Goal: Task Accomplishment & Management: Use online tool/utility

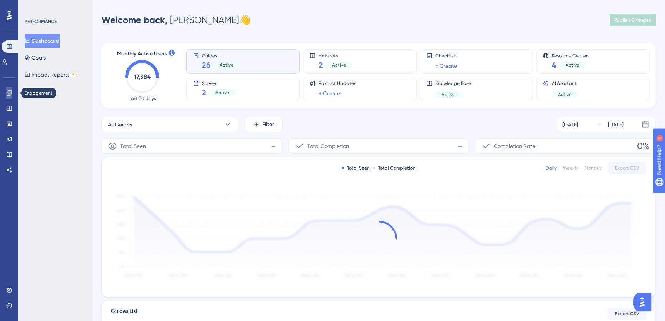
click at [10, 93] on icon at bounding box center [9, 92] width 5 height 5
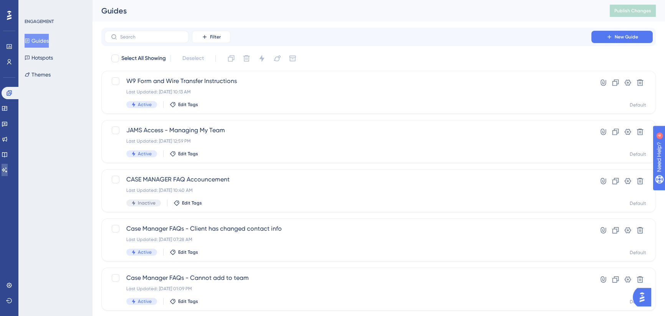
click at [7, 174] on link at bounding box center [5, 170] width 6 height 12
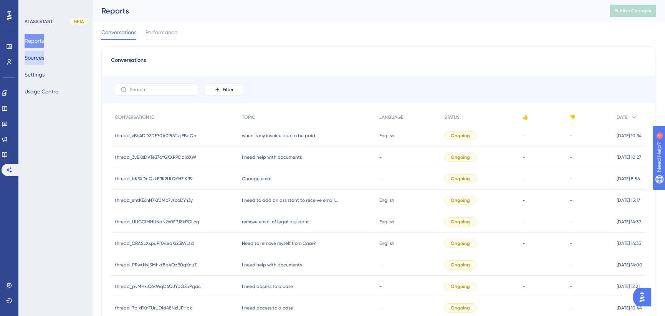
click at [38, 61] on button "Sources" at bounding box center [35, 58] width 20 height 14
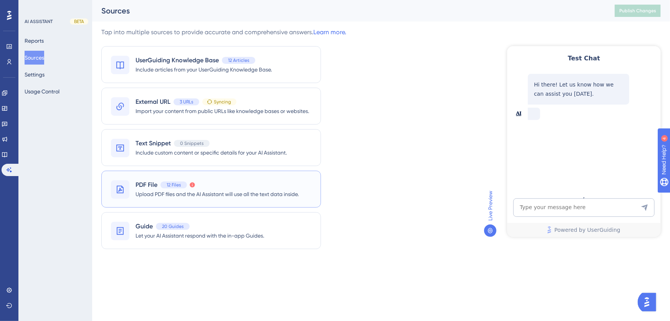
click at [131, 180] on div "PDF File 12 Files There was an error processing the content. Please try again o…" at bounding box center [211, 188] width 220 height 37
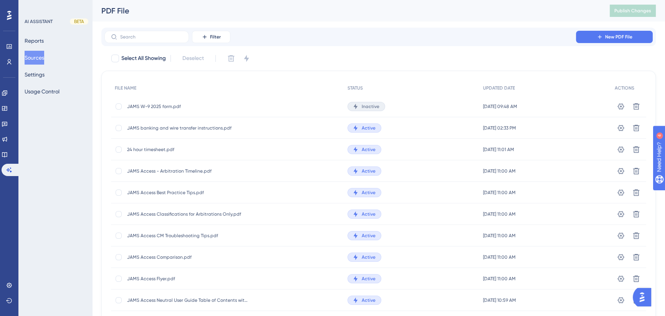
click at [355, 104] on div at bounding box center [356, 106] width 8 height 6
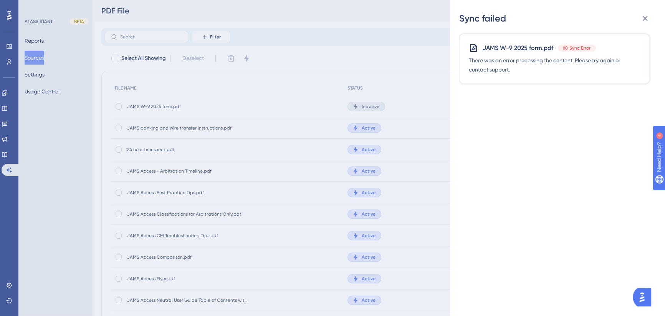
click at [576, 50] on span "Sync Error" at bounding box center [579, 48] width 21 height 6
click at [645, 21] on icon at bounding box center [644, 18] width 9 height 9
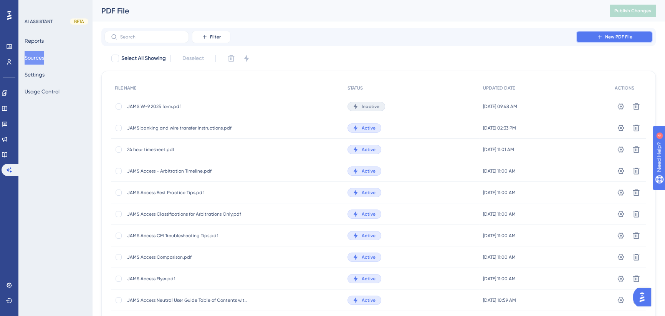
click at [618, 38] on span "New PDF File" at bounding box center [618, 37] width 27 height 6
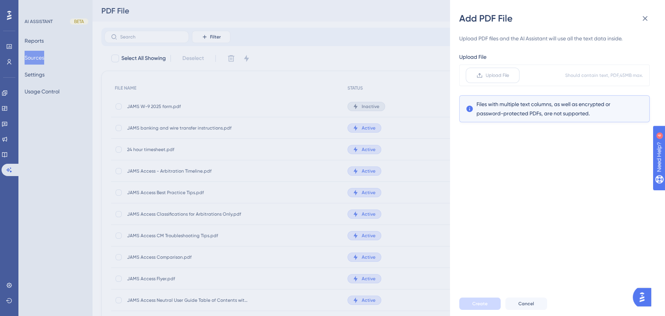
click at [499, 73] on span "Upload File" at bounding box center [497, 75] width 23 height 6
click at [509, 75] on input "Upload File" at bounding box center [509, 75] width 0 height 0
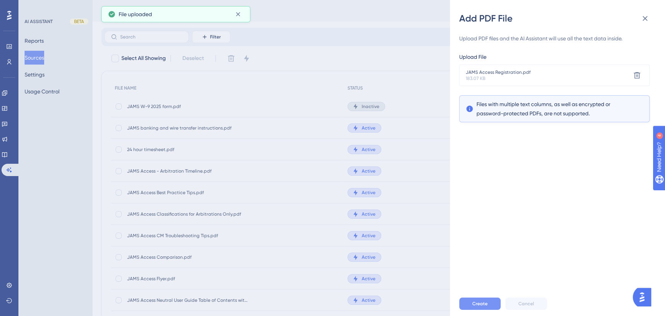
click at [479, 306] on span "Create" at bounding box center [479, 303] width 15 height 6
